Goal: Task Accomplishment & Management: Manage account settings

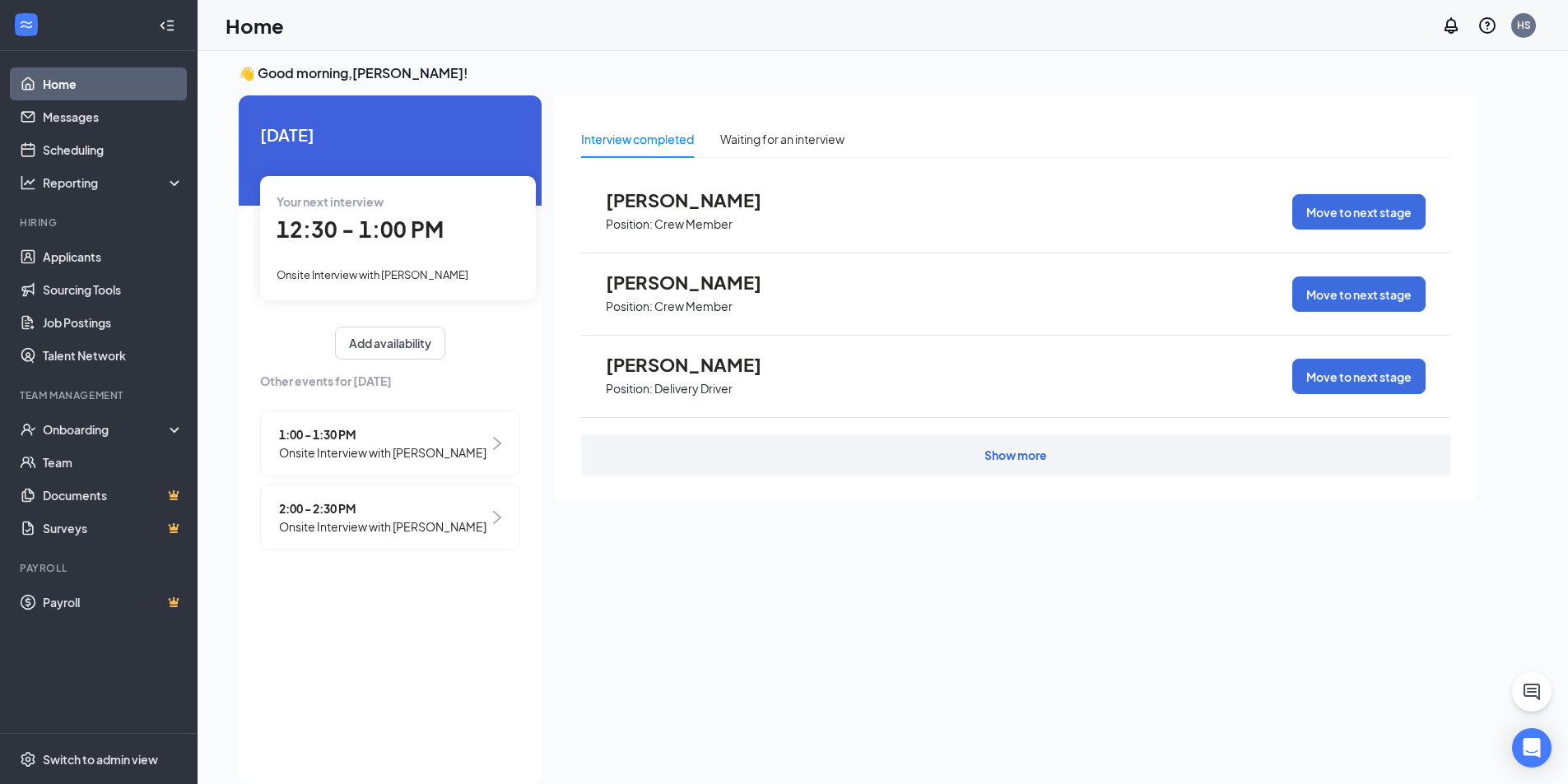
scroll to position [7, 0]
click at [79, 432] on div "Onboarding" at bounding box center [106, 430] width 127 height 17
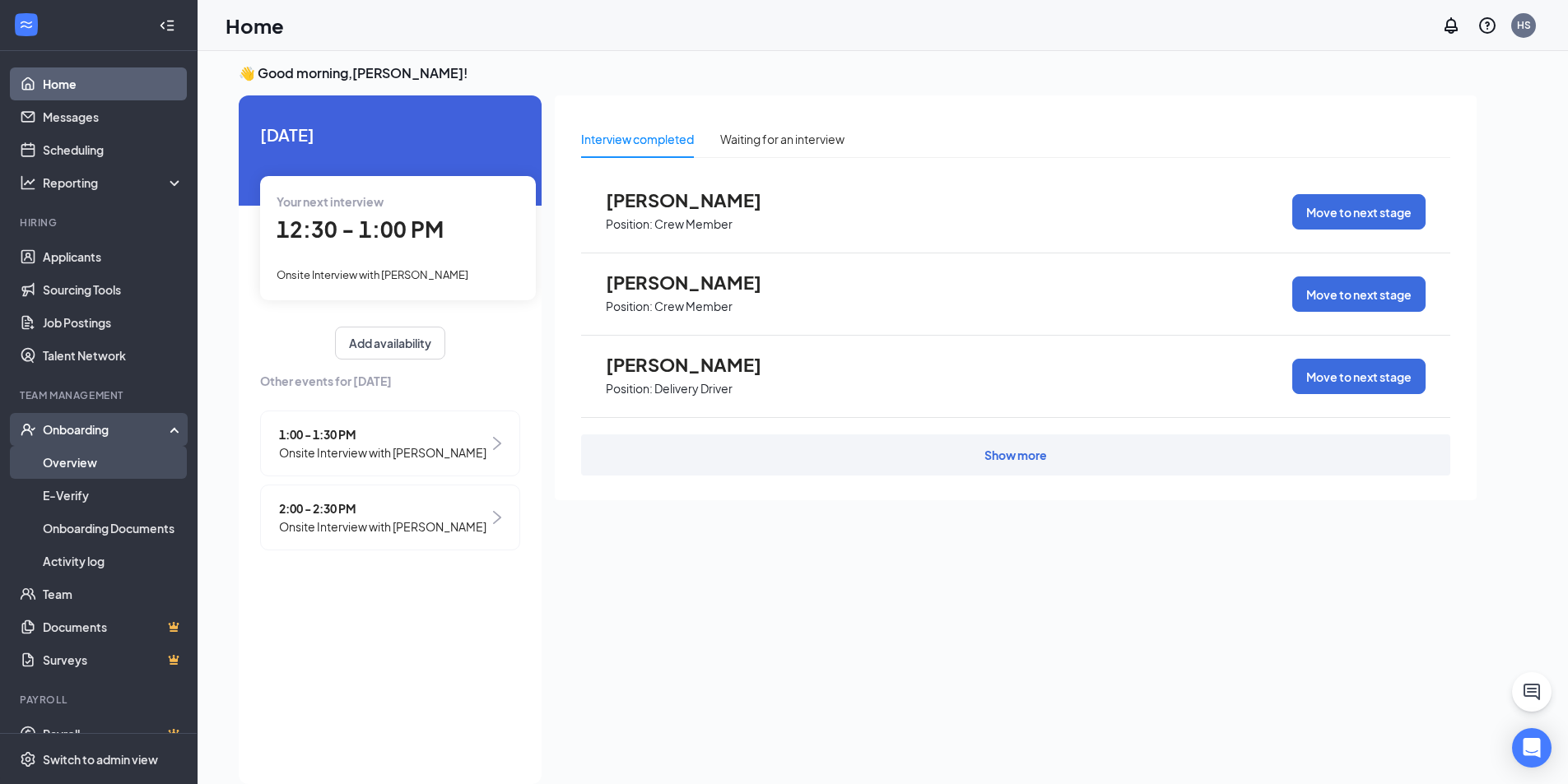
click at [81, 456] on link "Overview" at bounding box center [113, 462] width 141 height 32
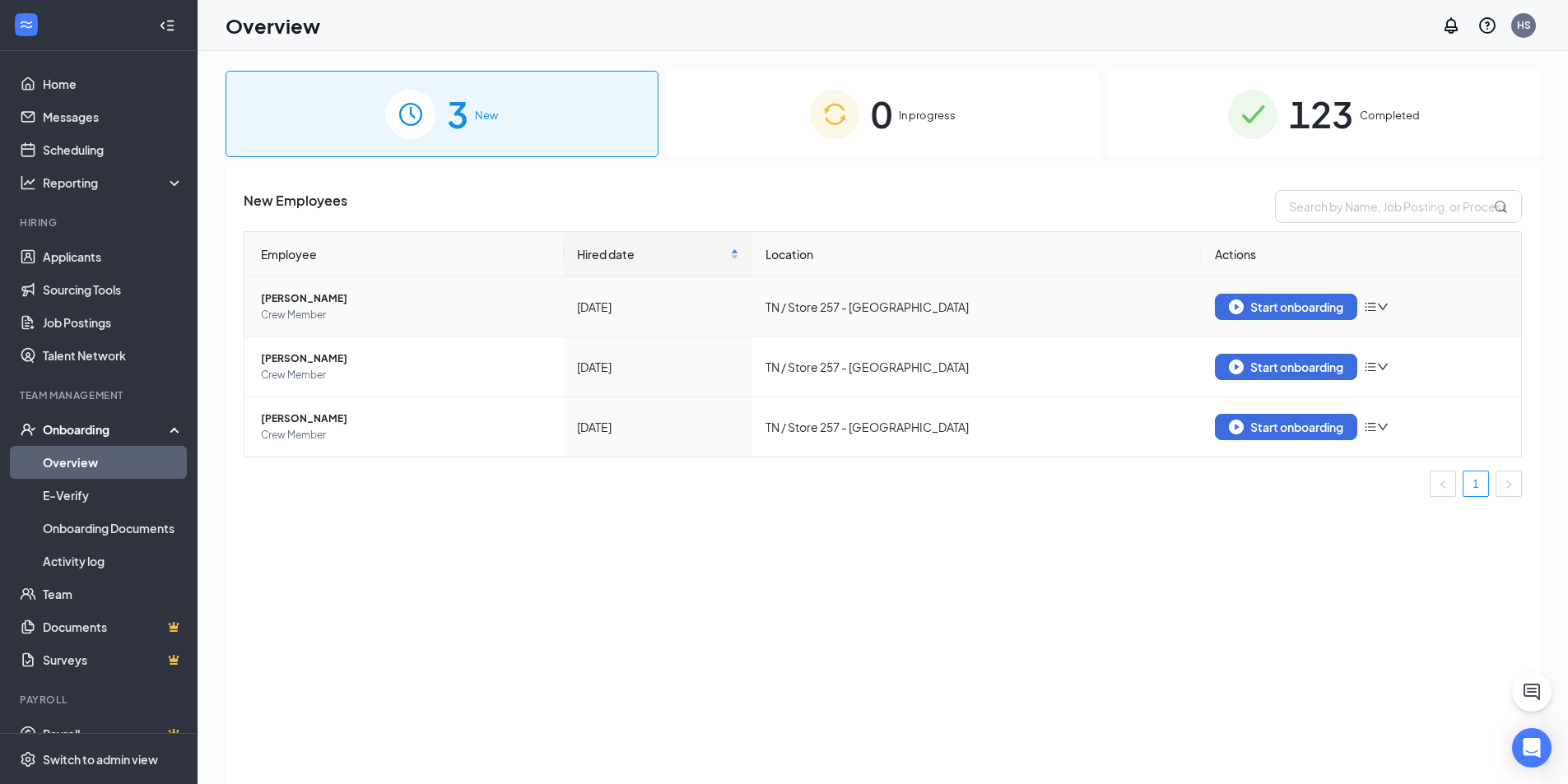
click at [330, 297] on span "[PERSON_NAME]" at bounding box center [406, 299] width 290 height 17
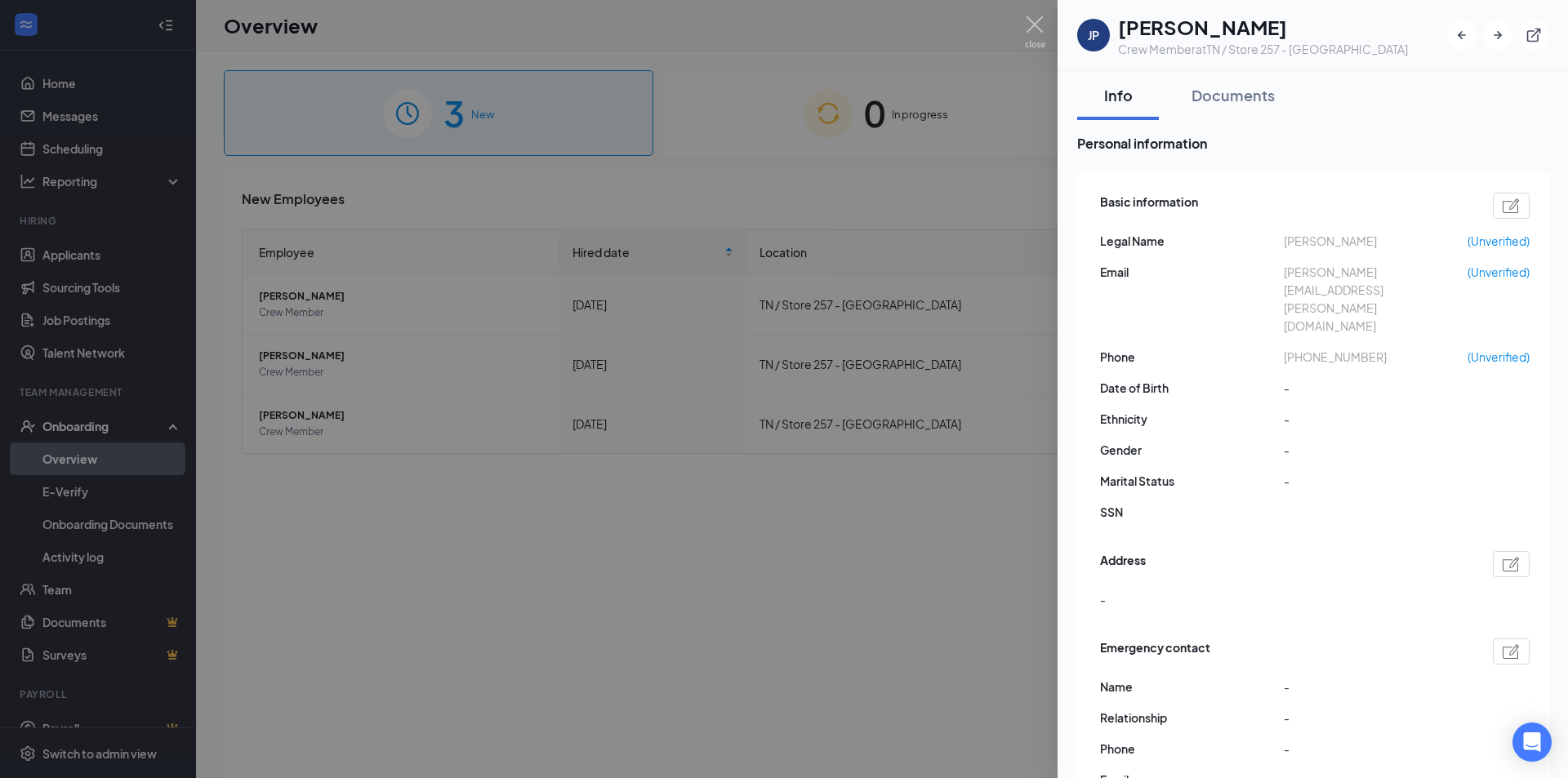
click at [1021, 26] on div at bounding box center [784, 389] width 1568 height 778
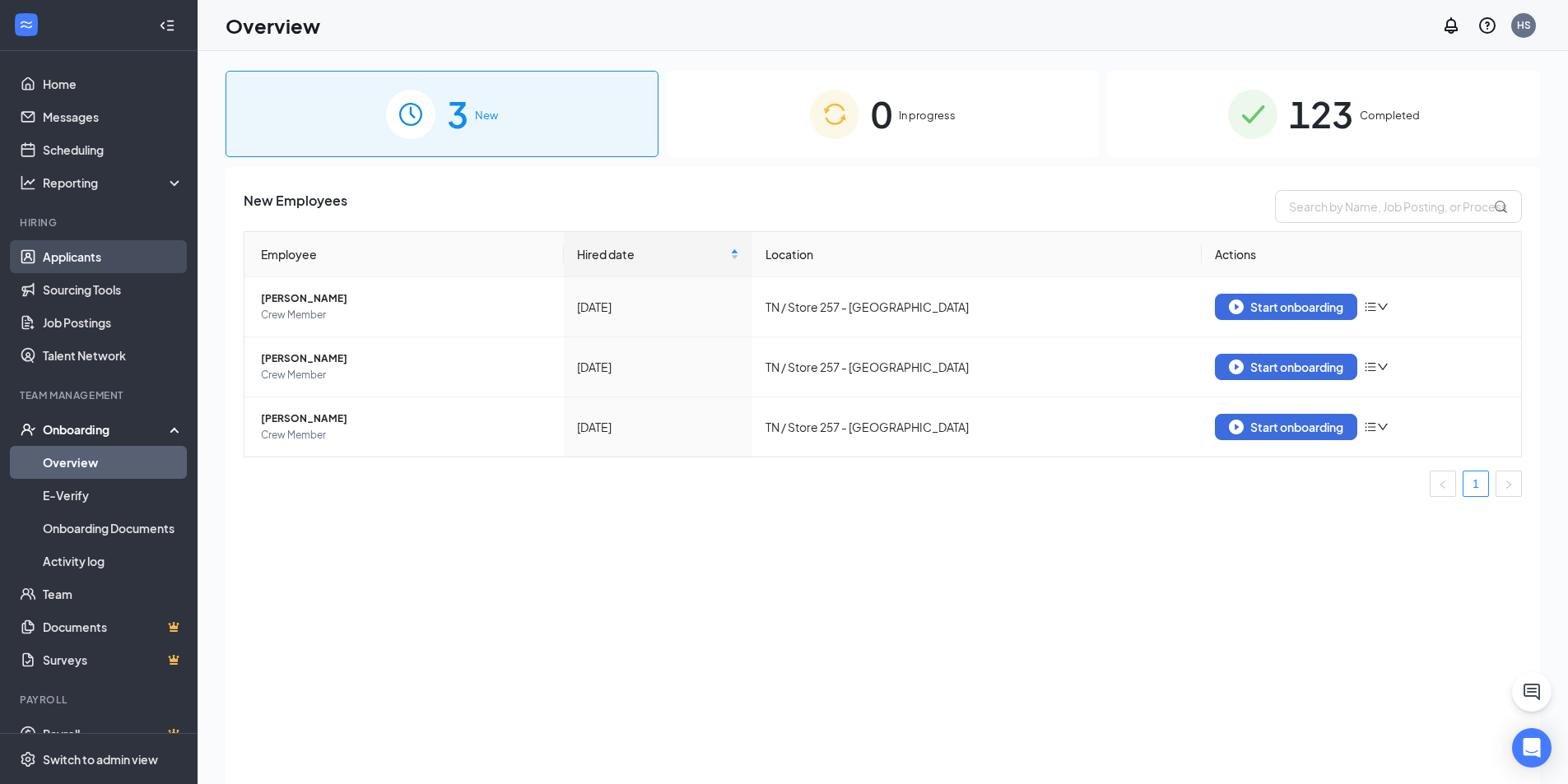
click at [98, 254] on link "Applicants" at bounding box center [113, 256] width 141 height 32
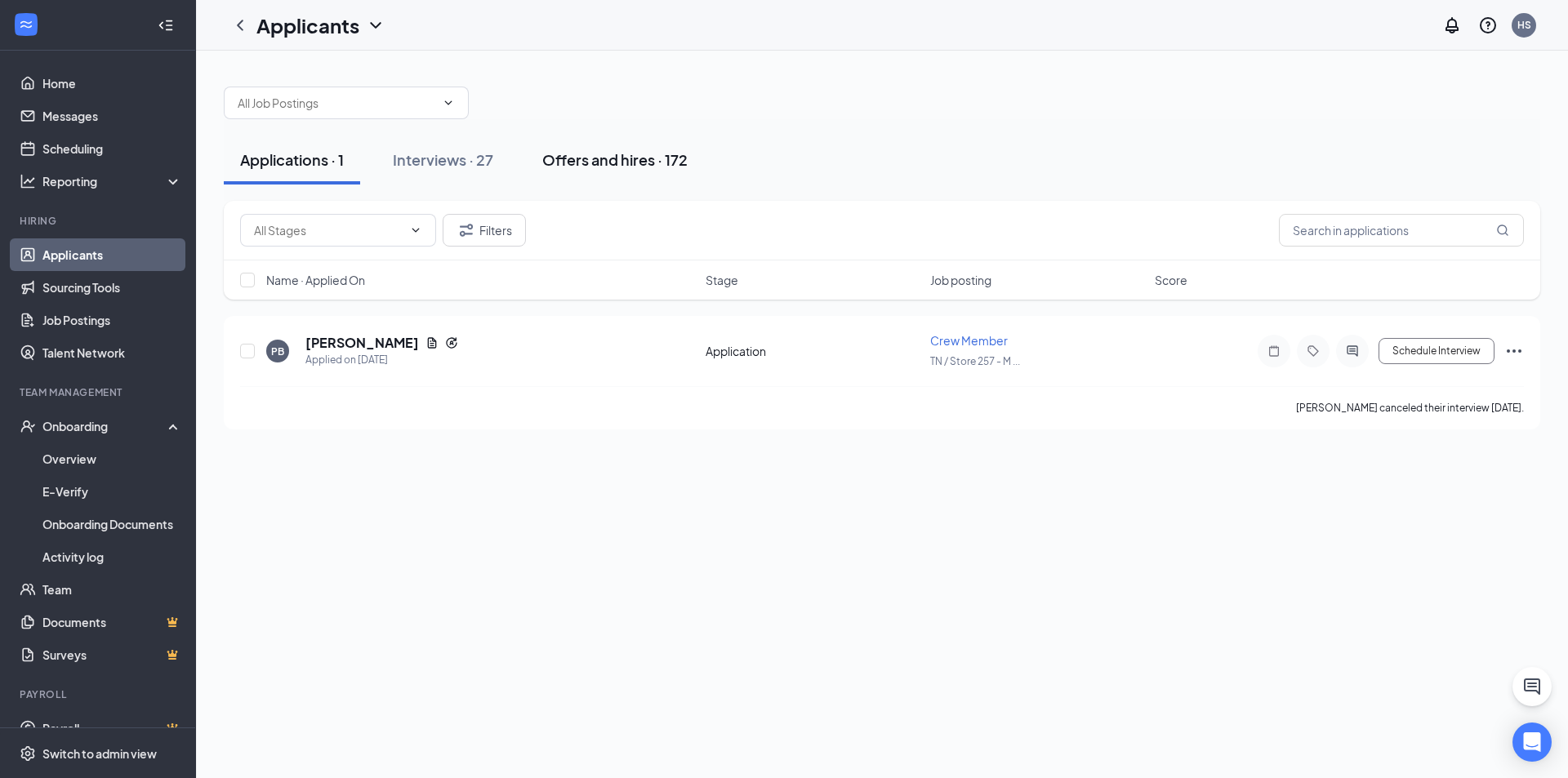
click at [605, 168] on div "Offers and hires · 172" at bounding box center [615, 160] width 146 height 21
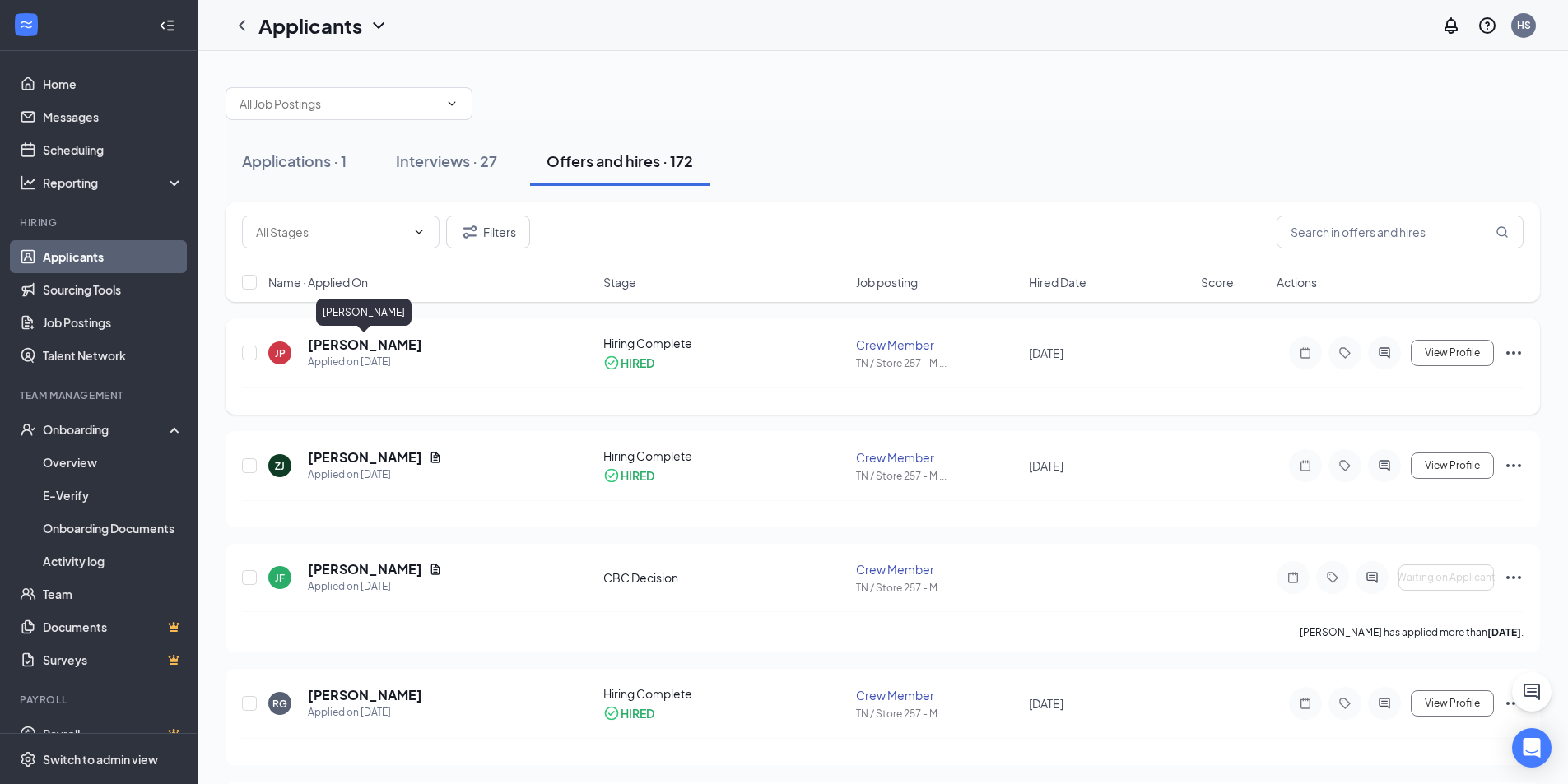
click at [397, 346] on h5 "[PERSON_NAME]" at bounding box center [364, 345] width 114 height 18
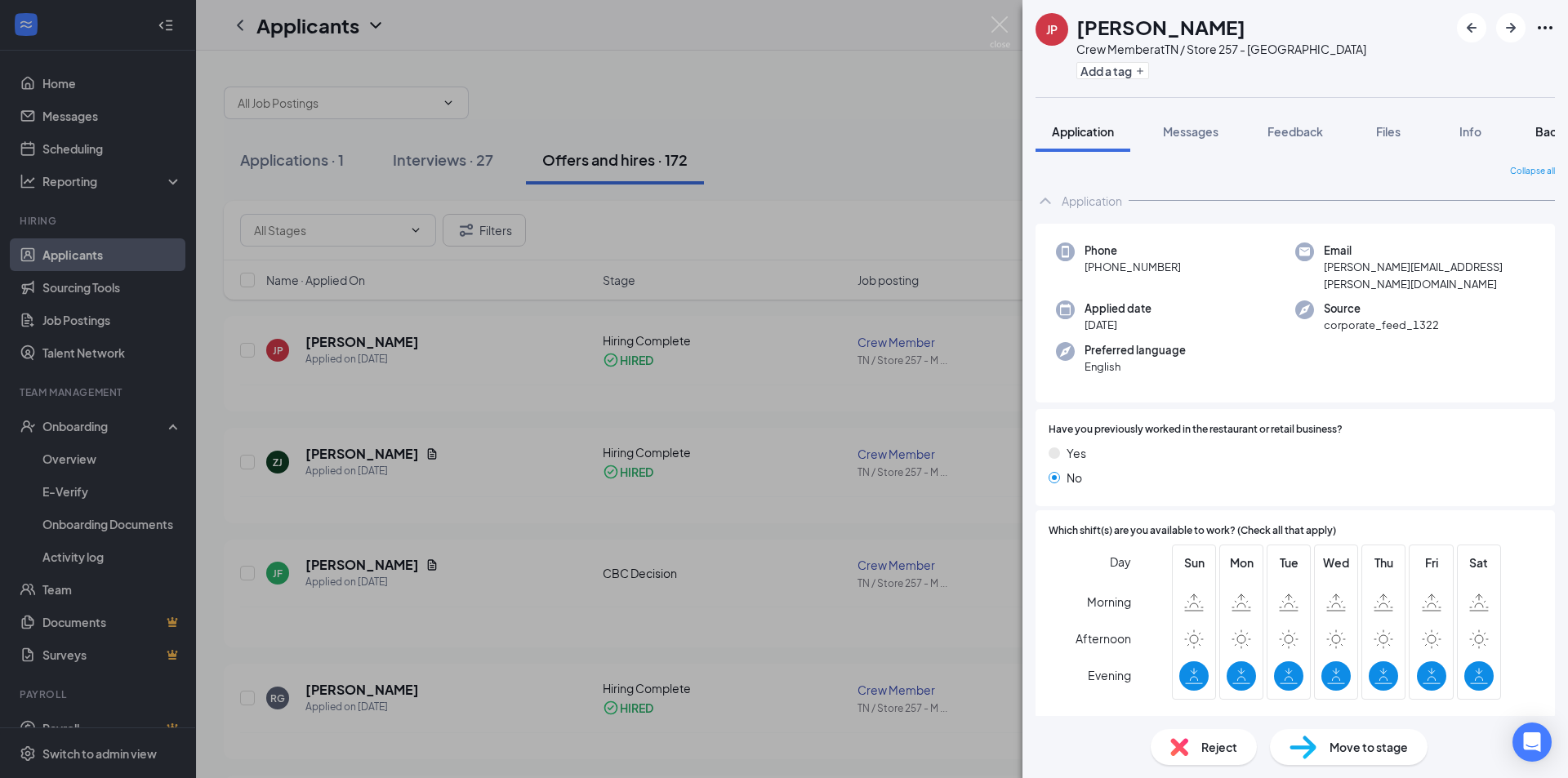
click at [1539, 126] on span "Background" at bounding box center [1568, 131] width 67 height 15
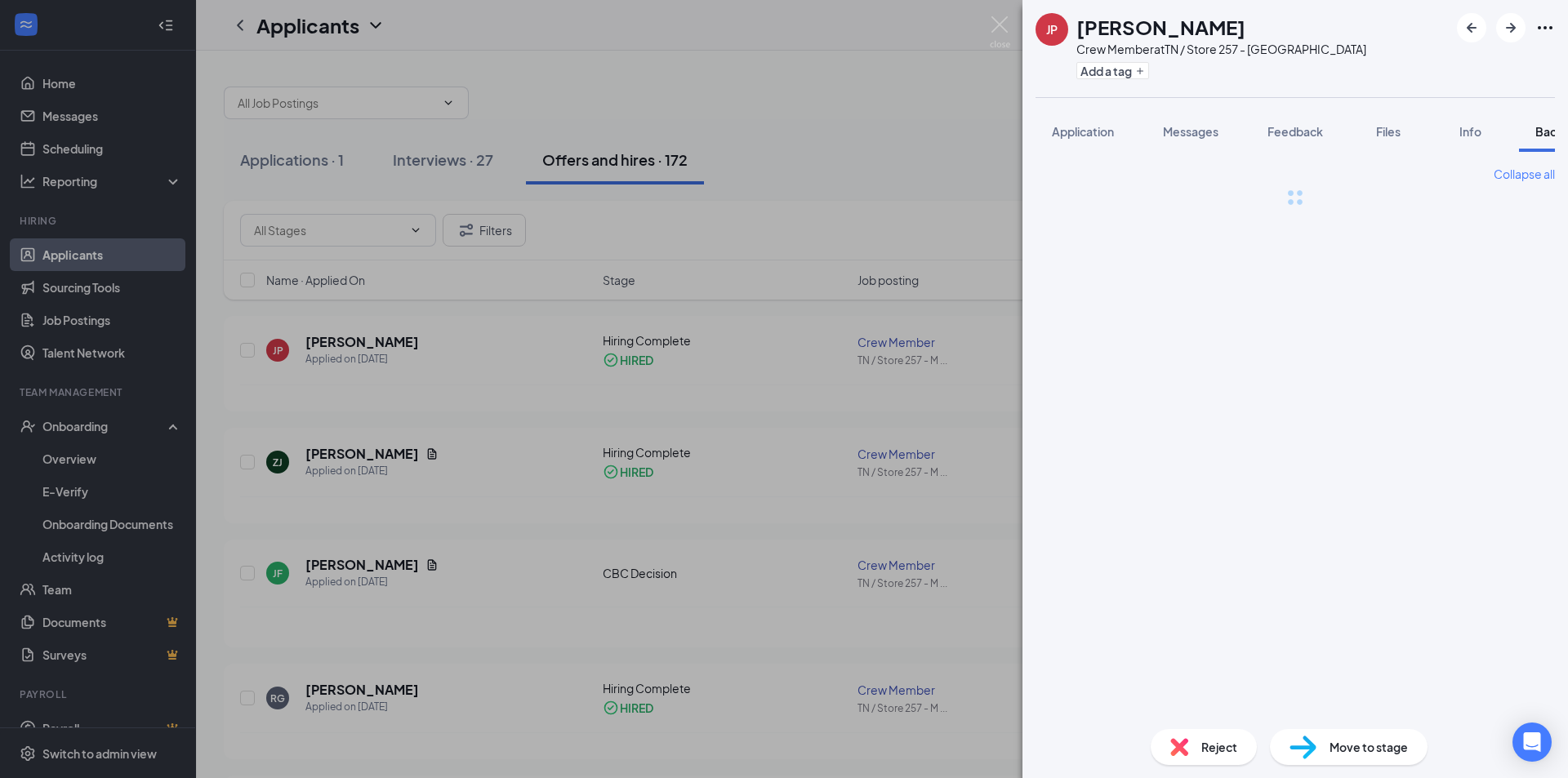
scroll to position [0, 67]
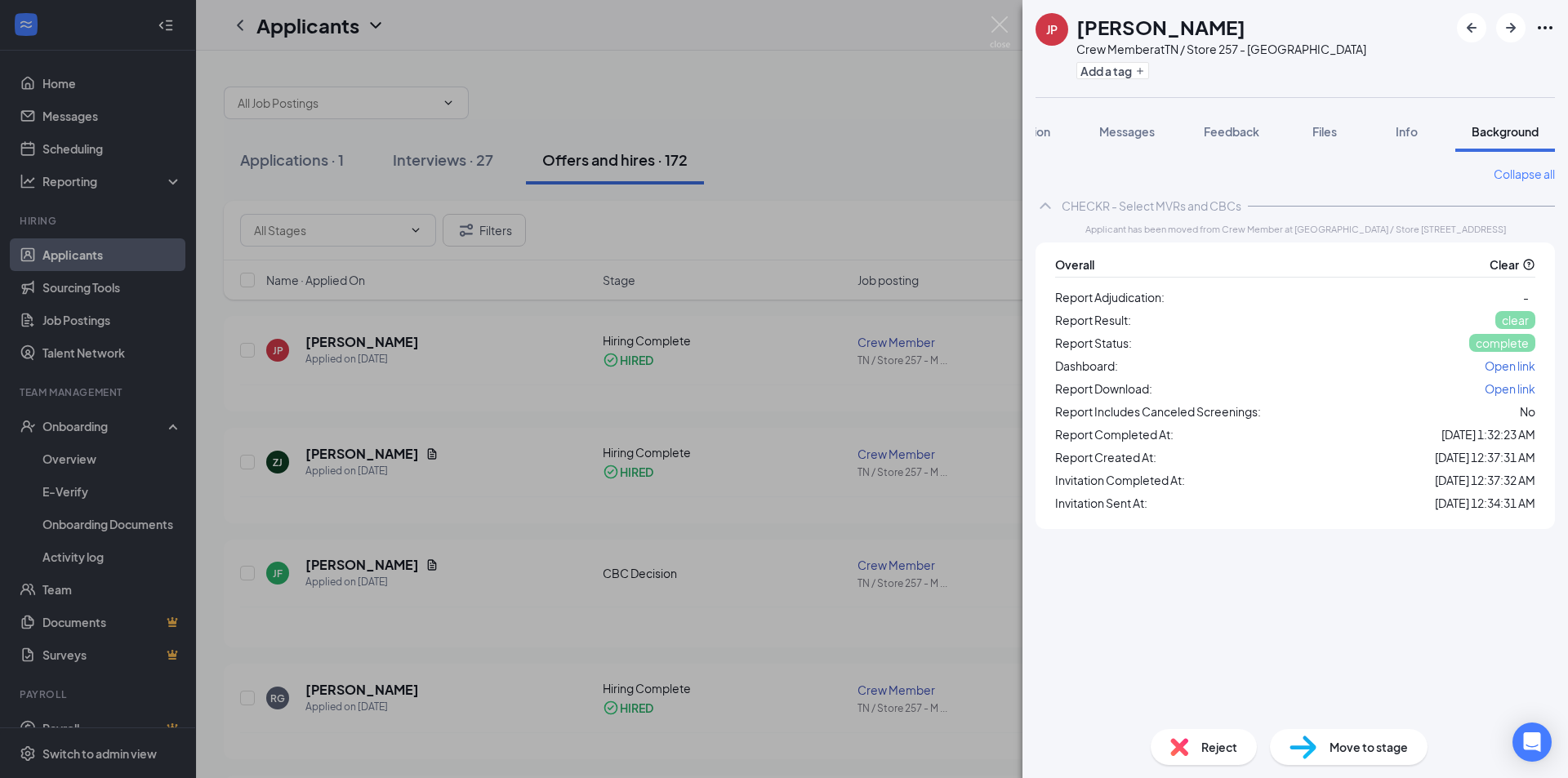
click at [344, 451] on div "JP [PERSON_NAME] Crew Member at [GEOGRAPHIC_DATA] / Store 257 - [GEOGRAPHIC_DAT…" at bounding box center [784, 389] width 1568 height 778
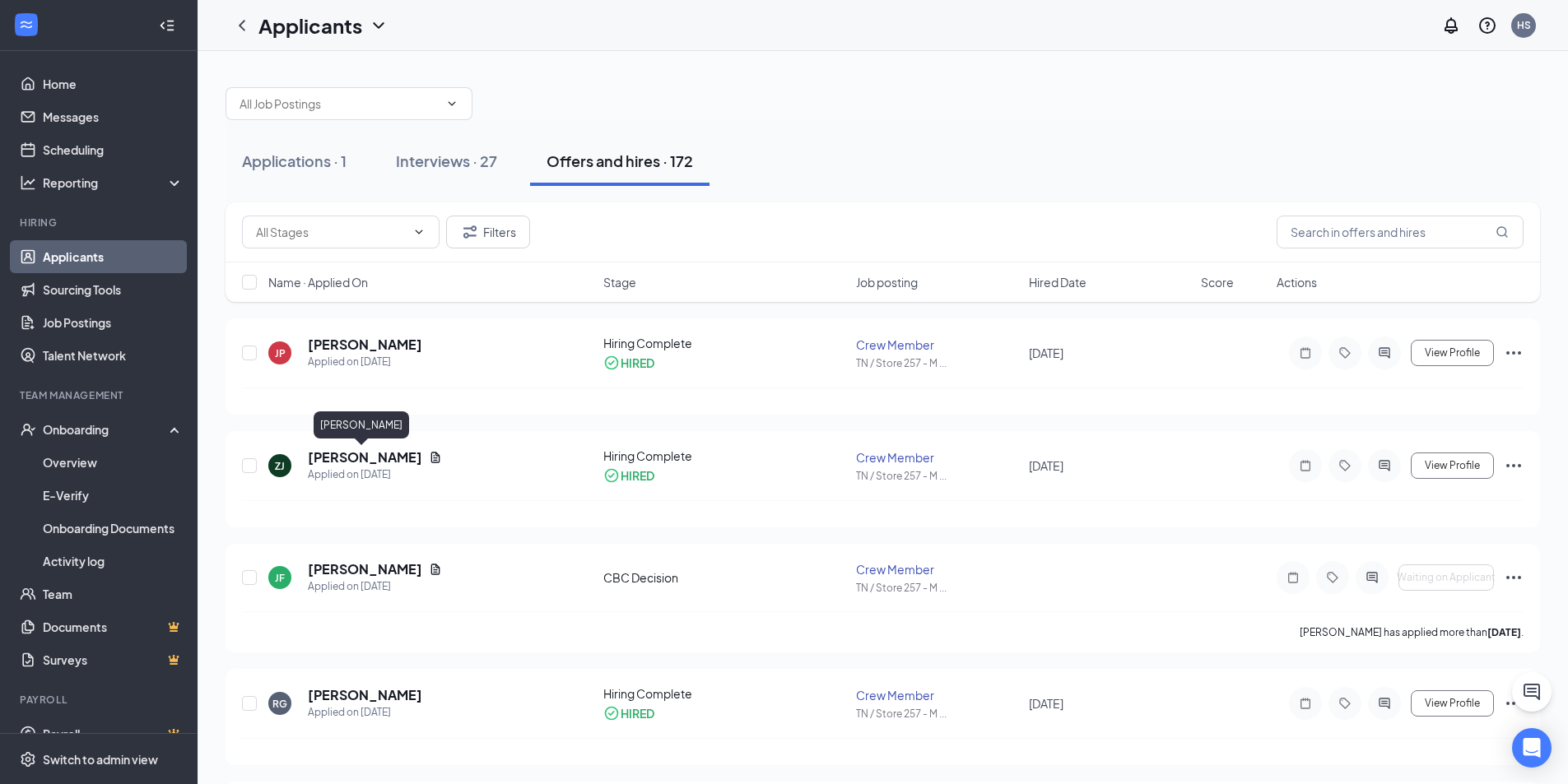
click at [347, 455] on h5 "[PERSON_NAME]" at bounding box center [364, 457] width 114 height 18
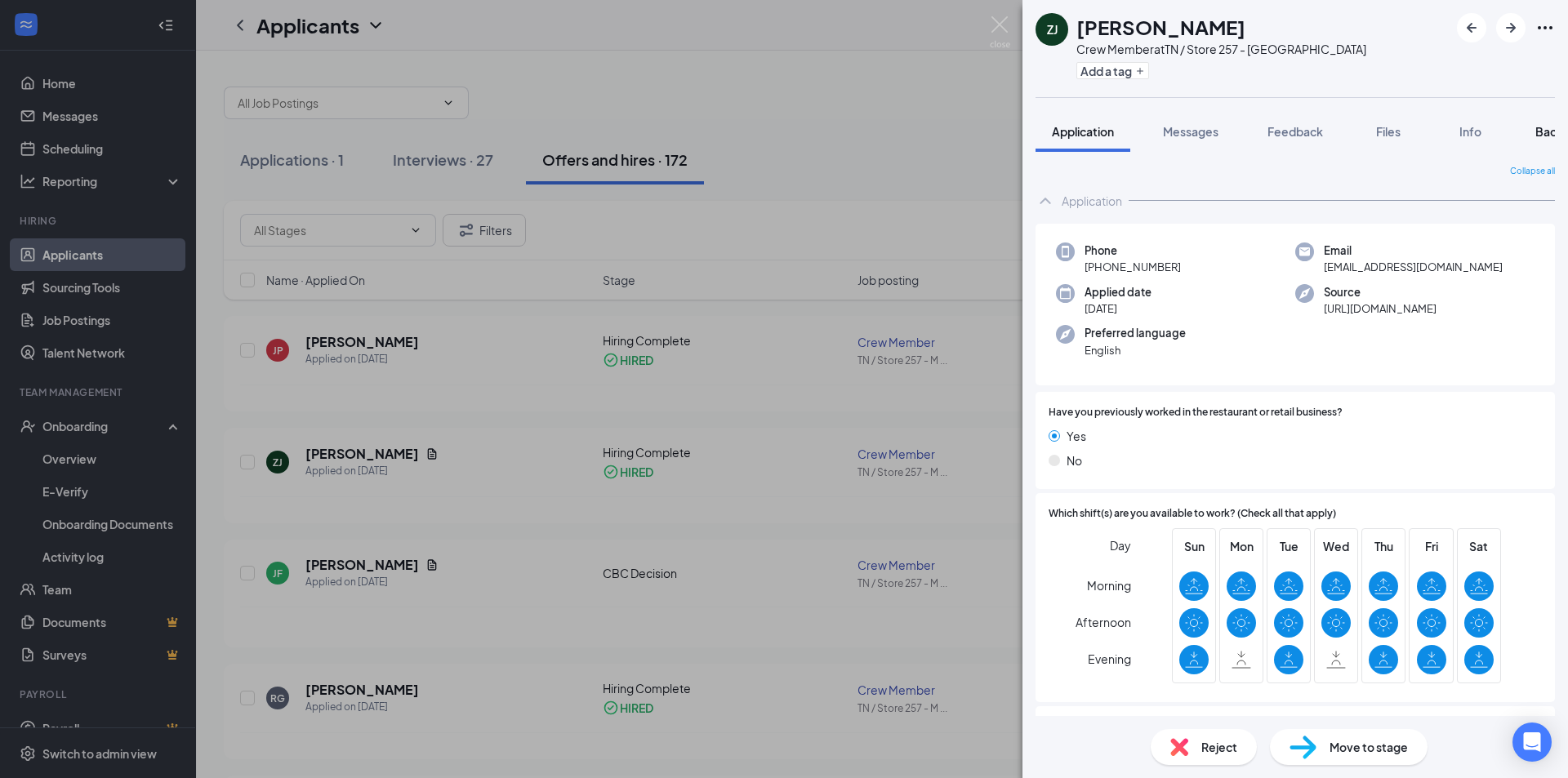
click at [1540, 129] on span "Background" at bounding box center [1568, 131] width 67 height 15
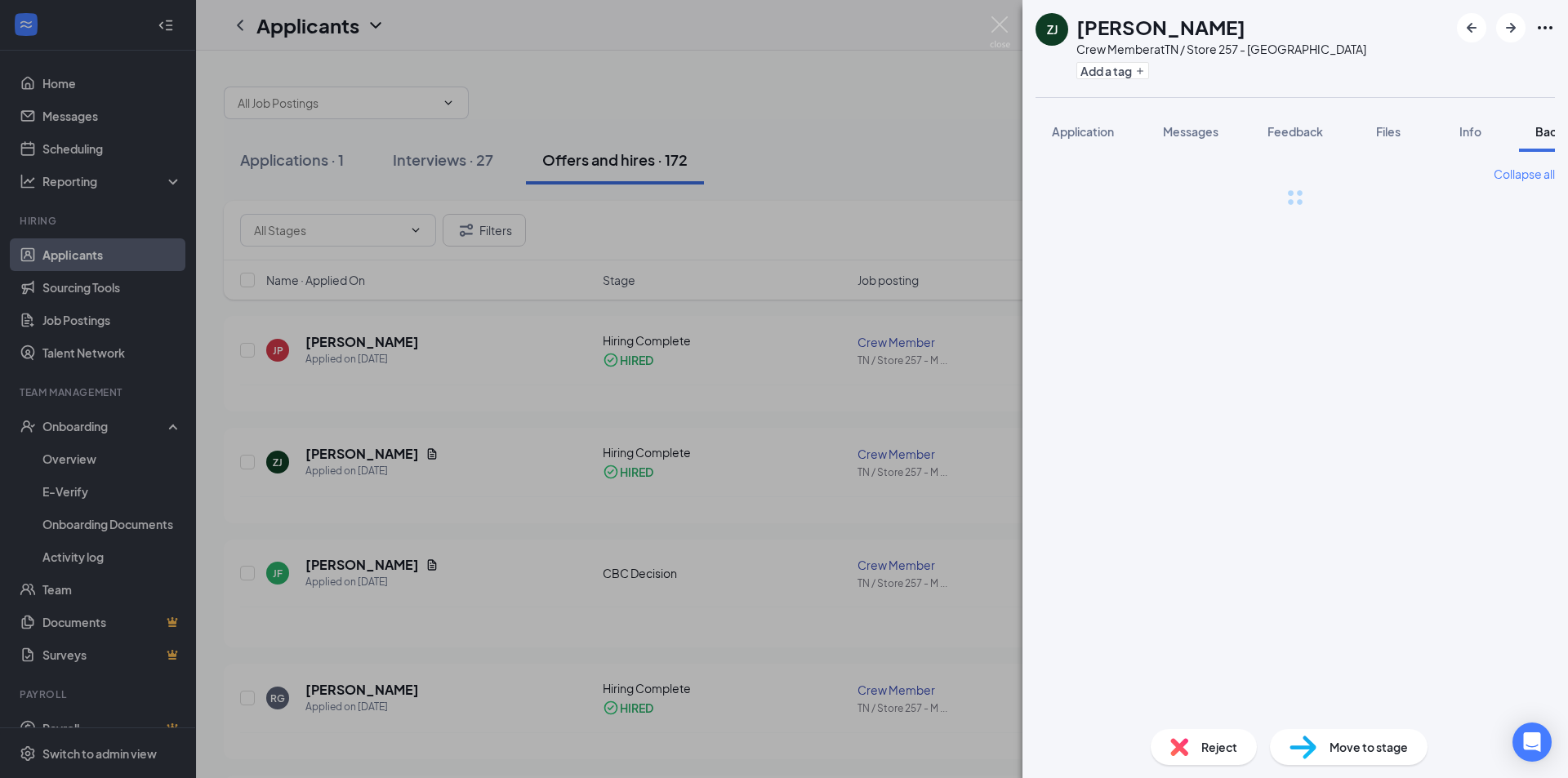
scroll to position [0, 67]
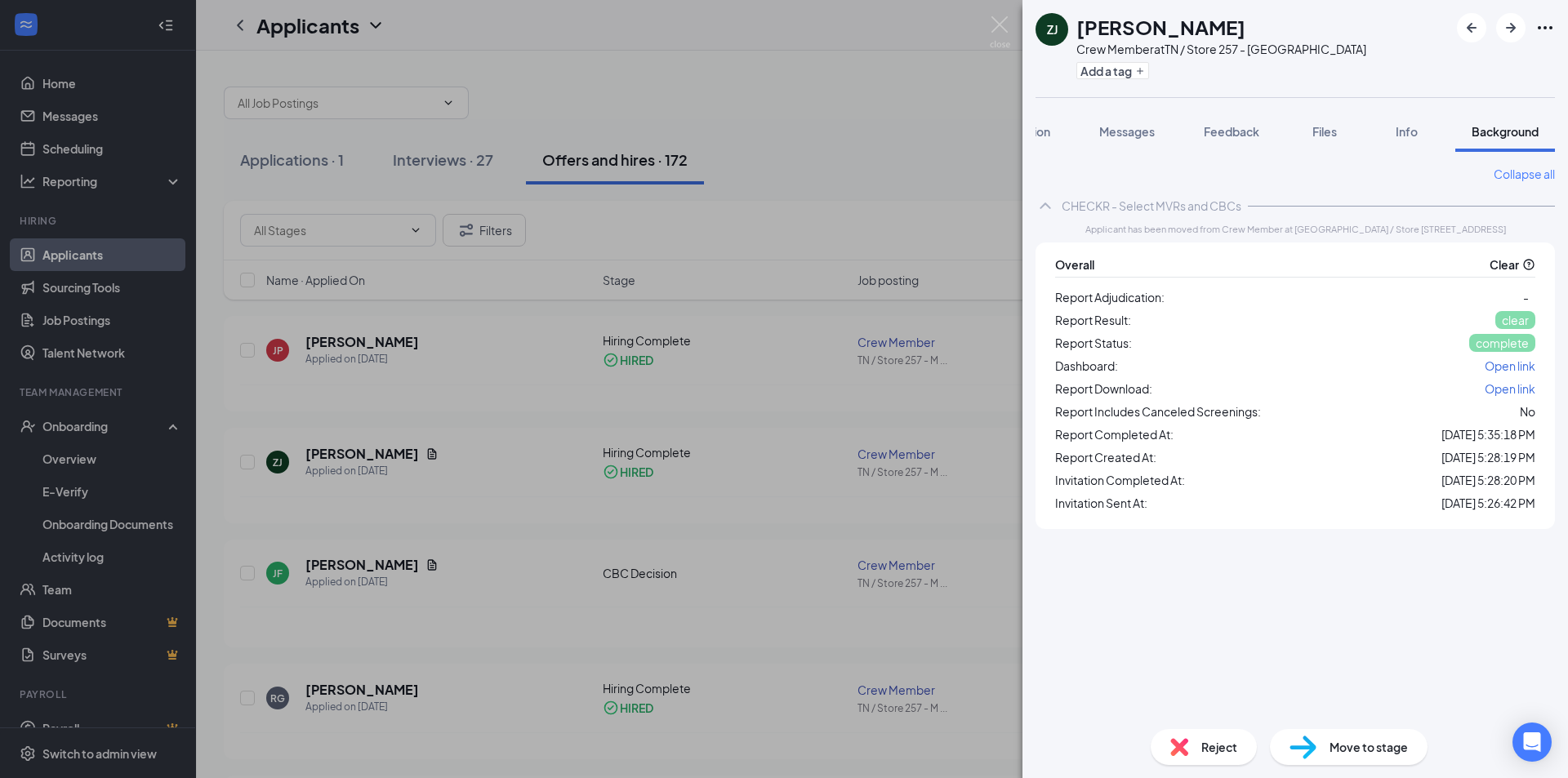
click at [351, 565] on div "ZJ [PERSON_NAME] Crew Member at [GEOGRAPHIC_DATA] / Store 257 - Morristown Add …" at bounding box center [784, 389] width 1568 height 778
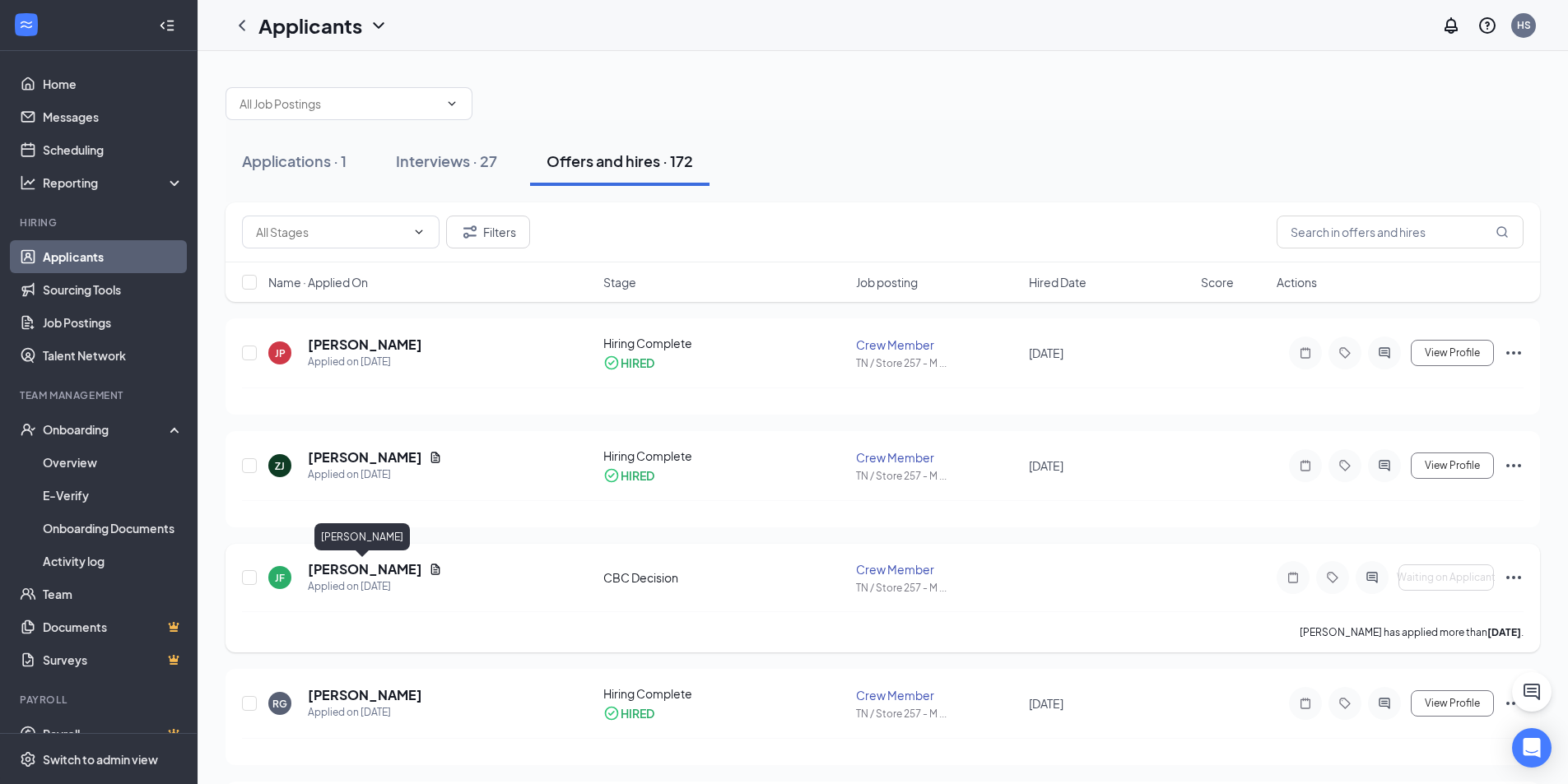
click at [352, 564] on h5 "[PERSON_NAME]" at bounding box center [364, 569] width 114 height 18
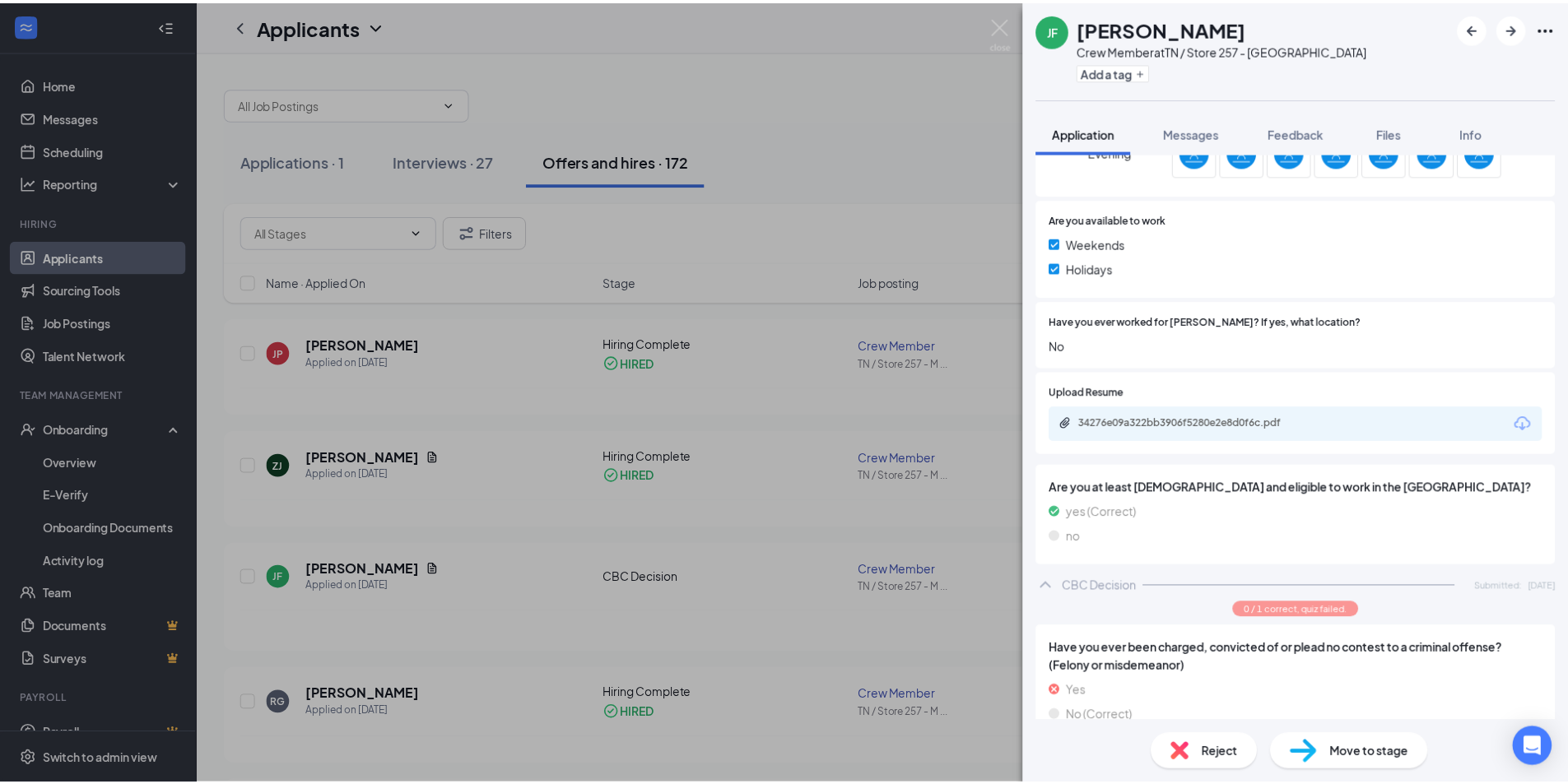
scroll to position [542, 0]
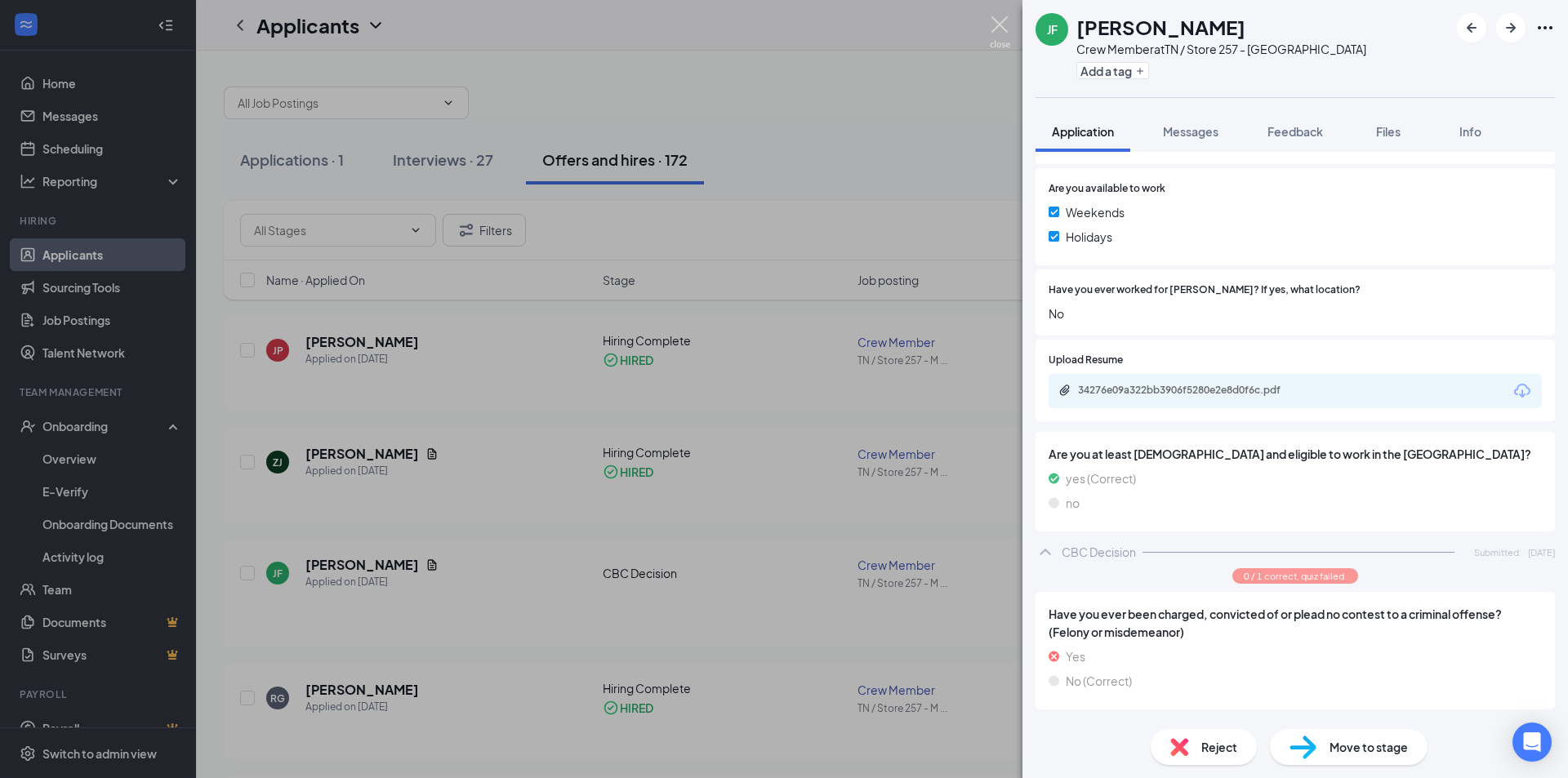
click at [1006, 24] on img at bounding box center [1000, 32] width 21 height 32
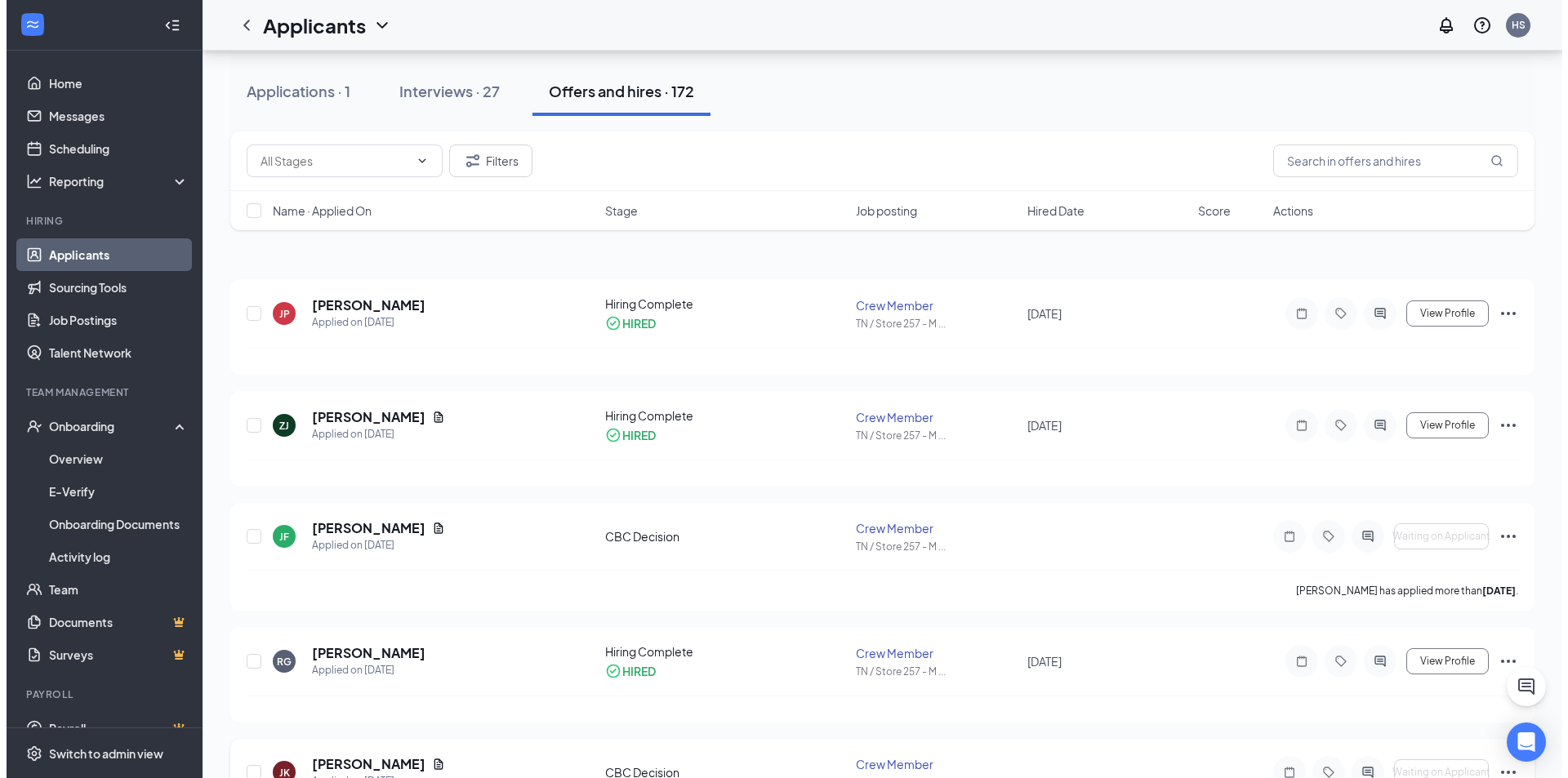
scroll to position [163, 0]
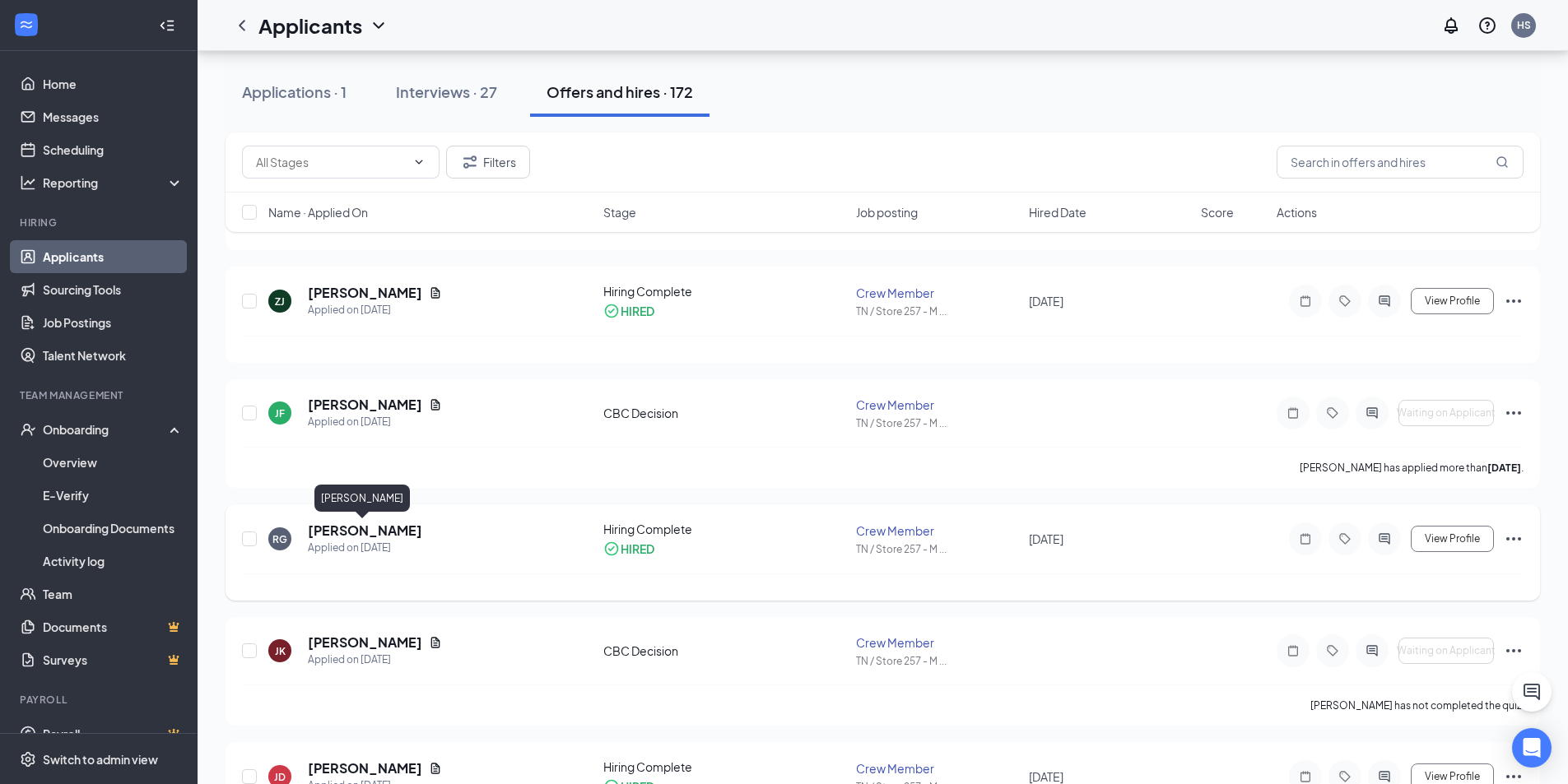
click at [344, 530] on h5 "[PERSON_NAME]" at bounding box center [364, 531] width 114 height 18
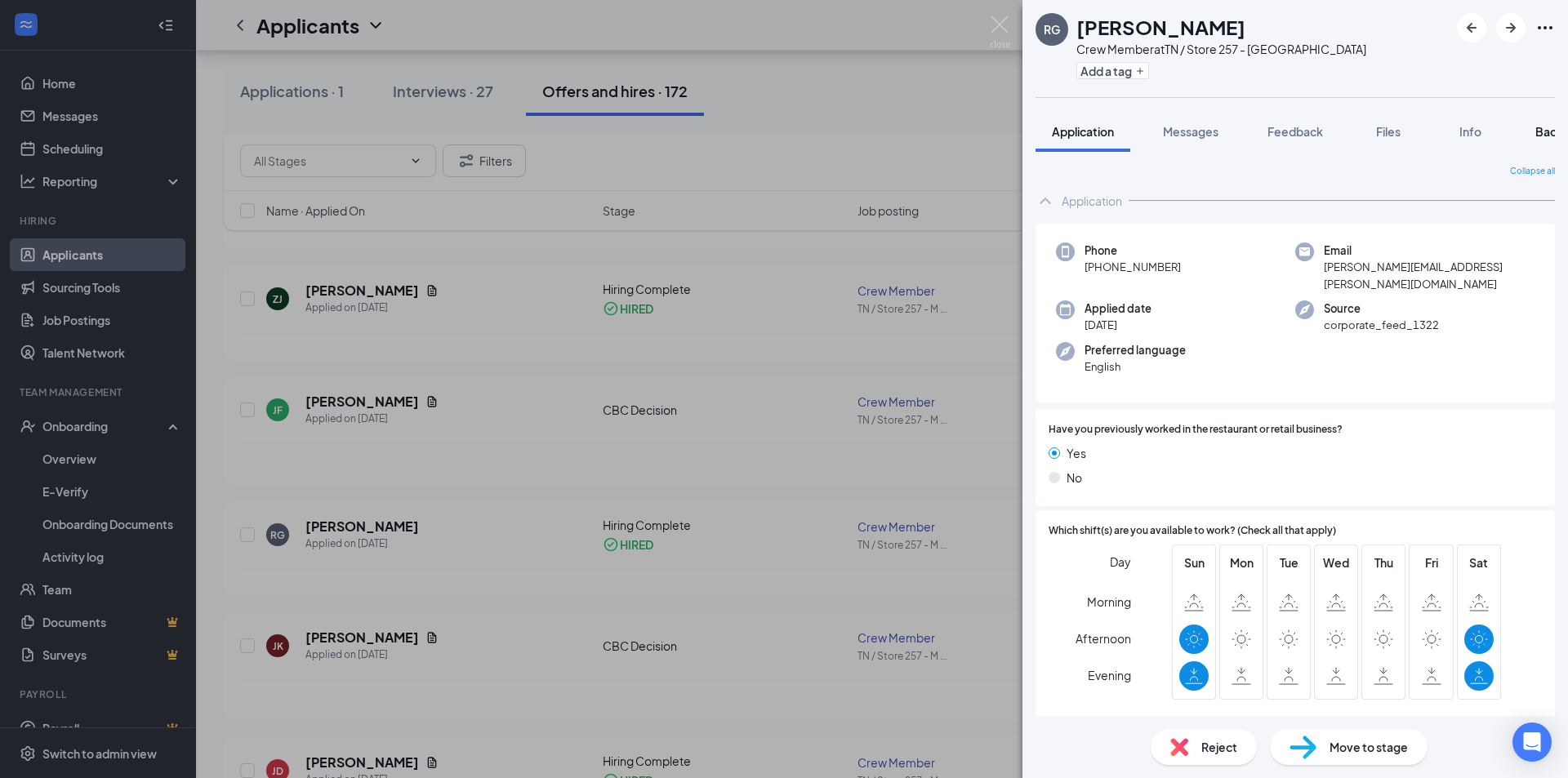
click at [1537, 129] on span "Background" at bounding box center [1568, 131] width 67 height 15
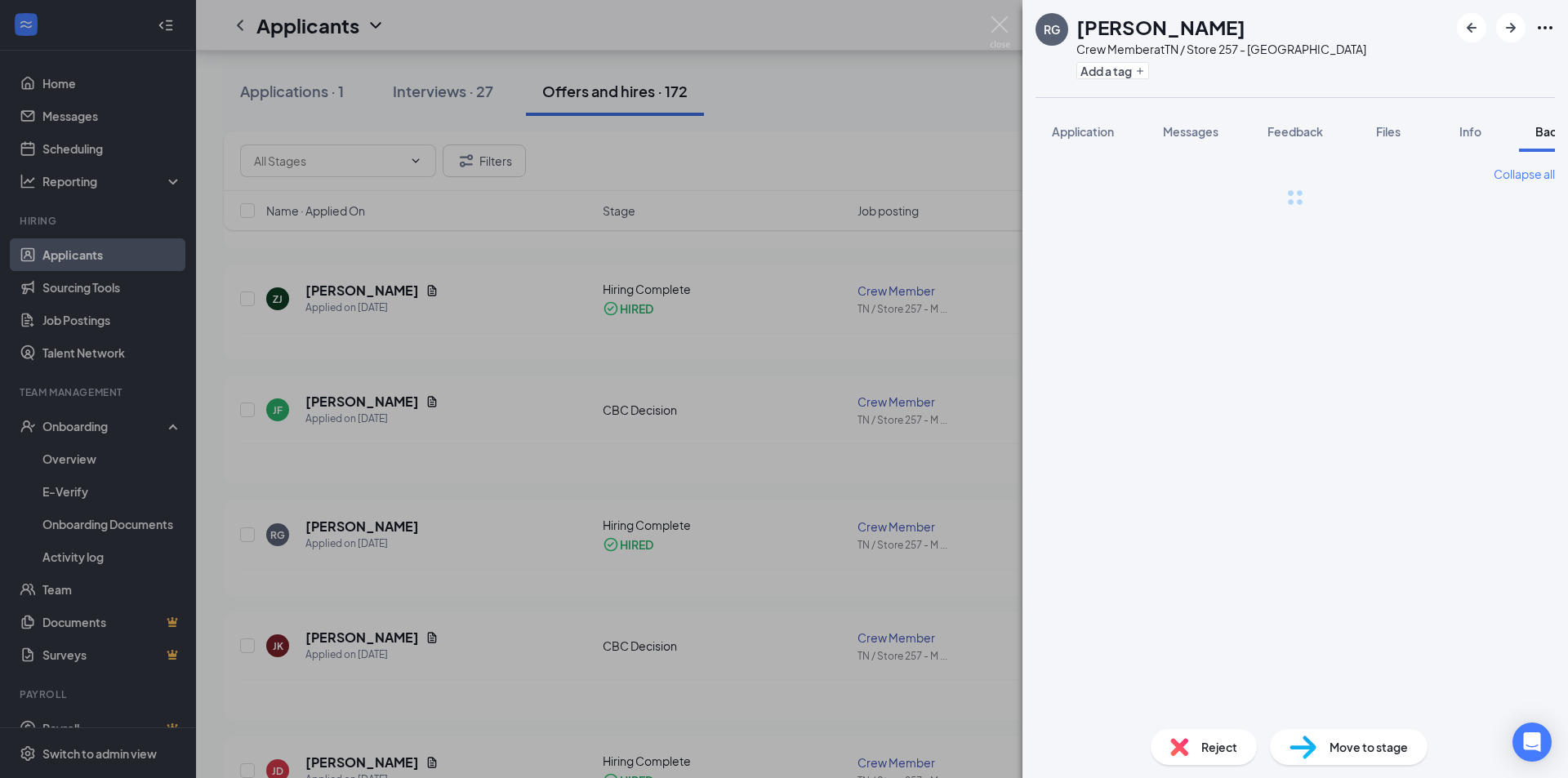
scroll to position [0, 67]
